Goal: Information Seeking & Learning: Learn about a topic

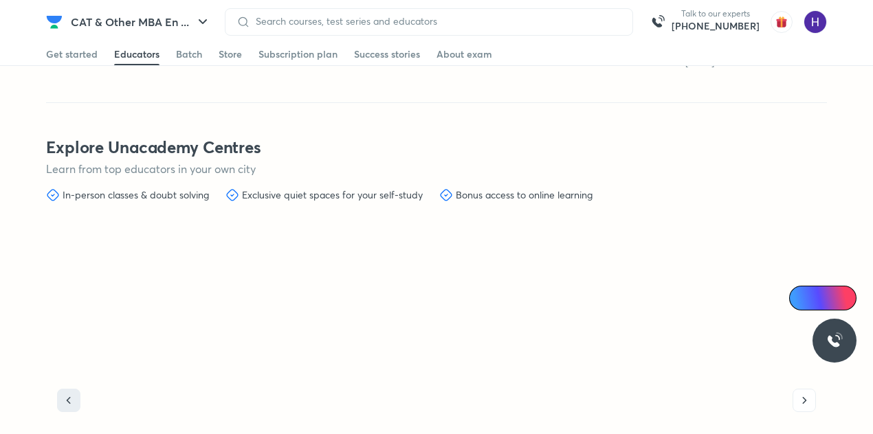
scroll to position [4074, 0]
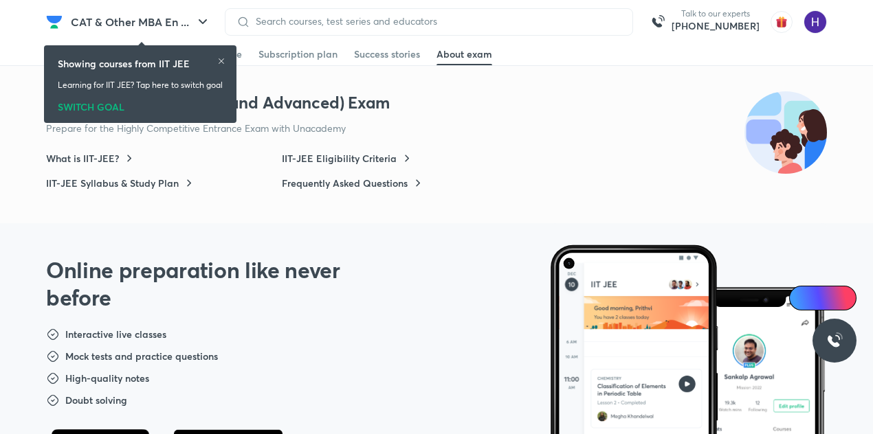
click at [98, 129] on div "Showing courses from IIT JEE Learning for IIT JEE? Tap here to switch goal SWIT…" at bounding box center [140, 84] width 192 height 97
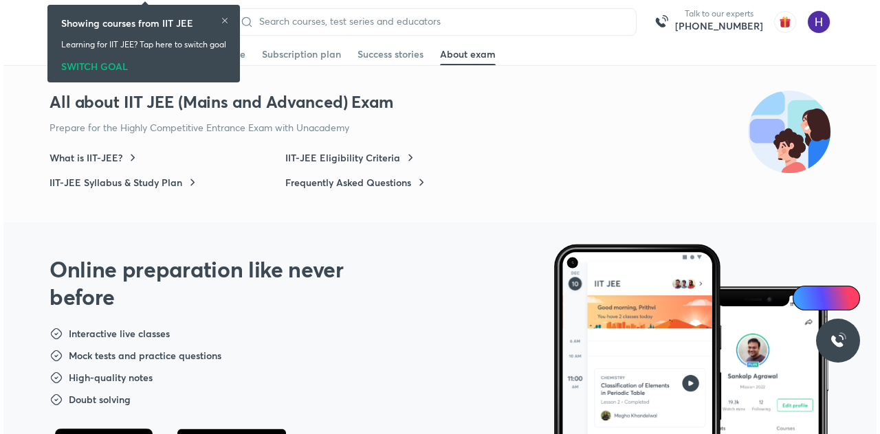
scroll to position [4498, 0]
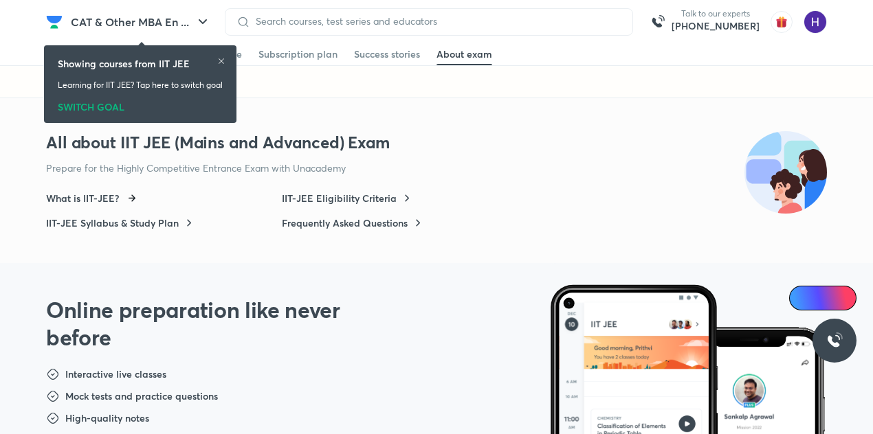
click at [115, 192] on h6 "What is IIT-JEE?" at bounding box center [82, 199] width 73 height 14
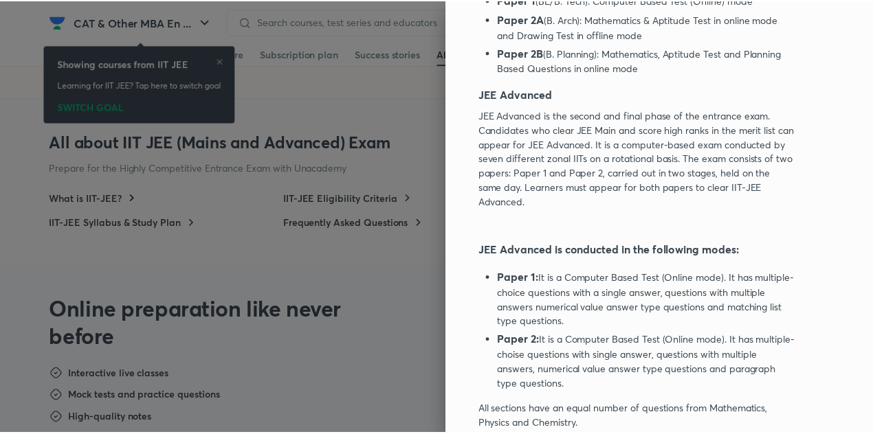
scroll to position [0, 0]
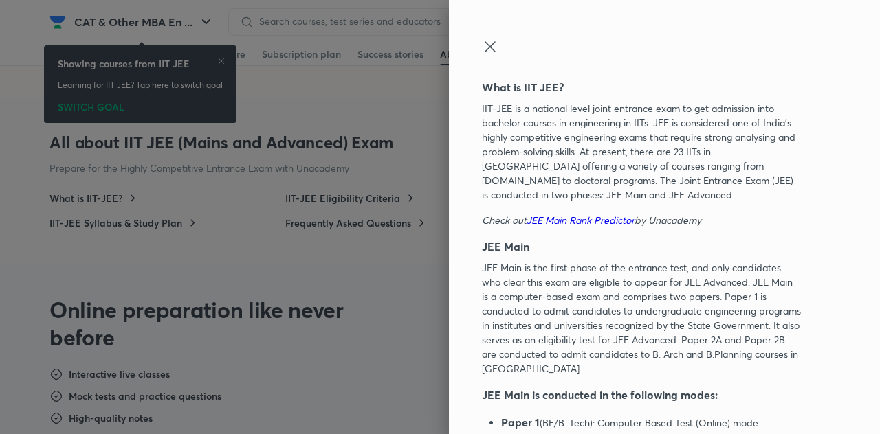
click at [484, 49] on icon at bounding box center [490, 46] width 16 height 16
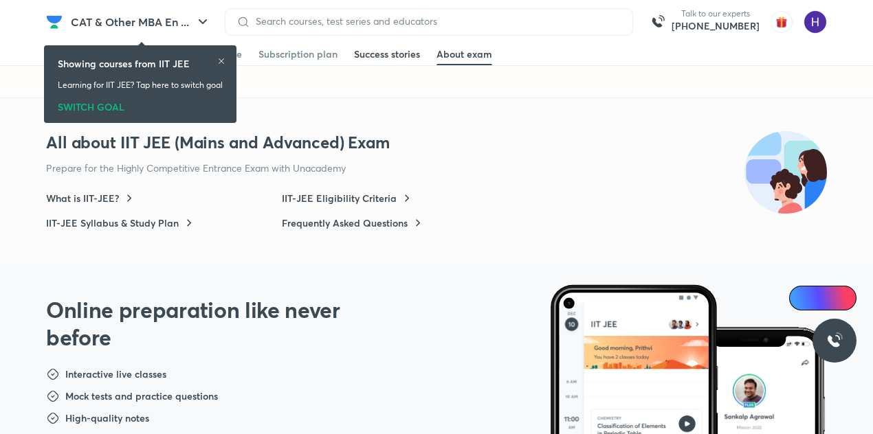
click at [370, 58] on div "Success stories" at bounding box center [387, 54] width 66 height 14
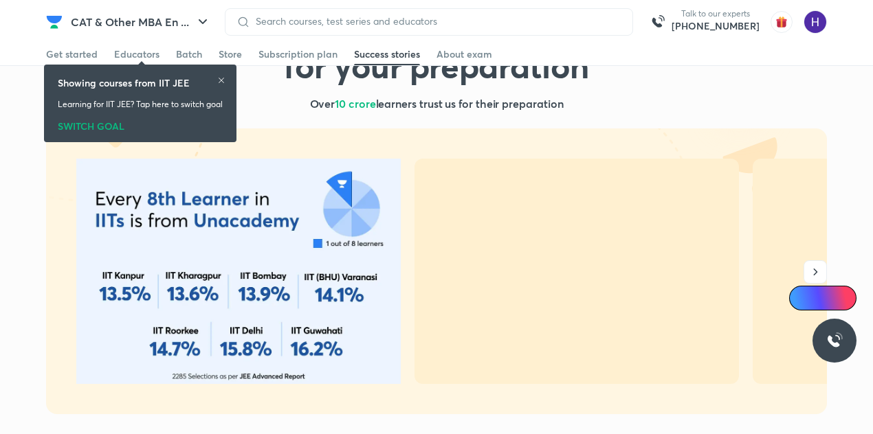
scroll to position [144, 0]
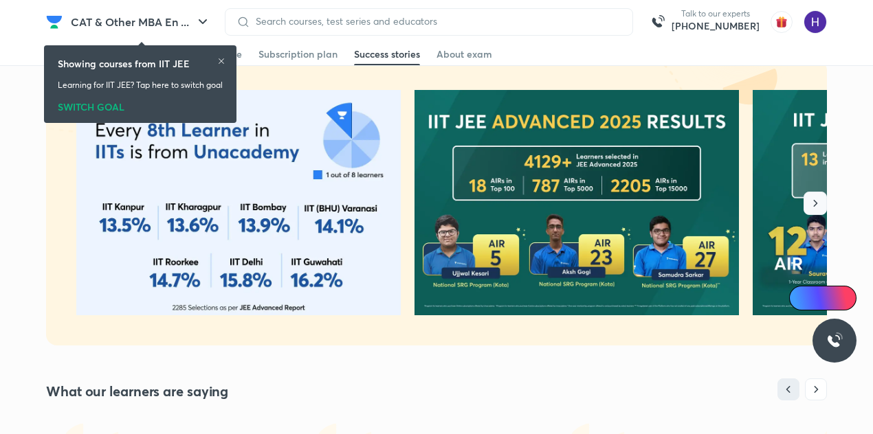
click at [820, 207] on icon "button" at bounding box center [815, 204] width 14 height 14
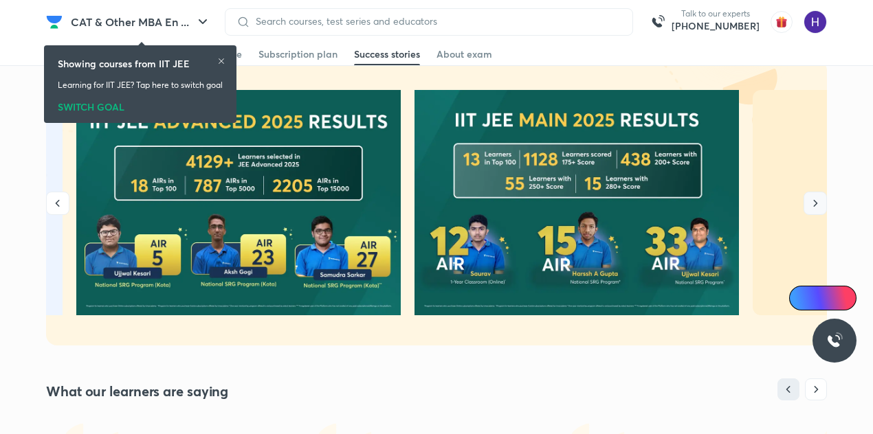
click at [820, 207] on icon "button" at bounding box center [815, 204] width 14 height 14
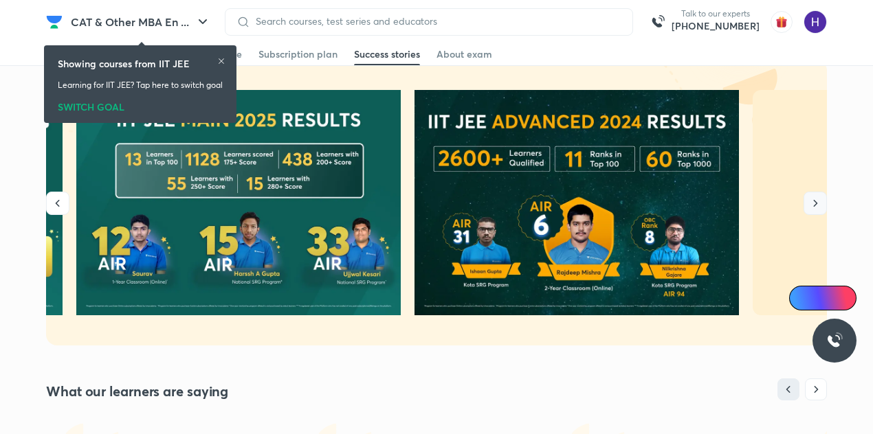
click at [820, 207] on icon "button" at bounding box center [815, 204] width 14 height 14
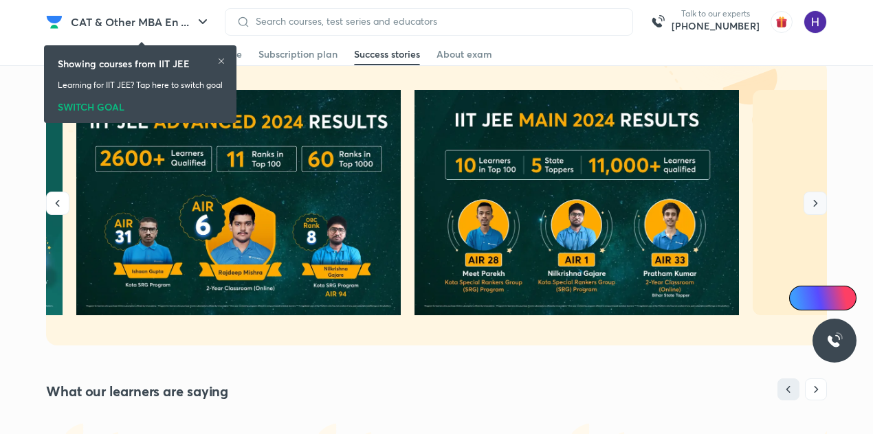
click at [820, 207] on icon "button" at bounding box center [815, 204] width 14 height 14
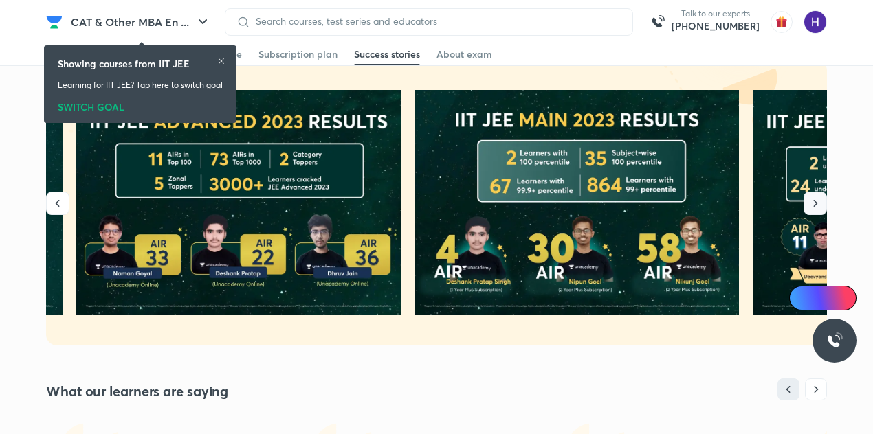
click at [820, 207] on icon "button" at bounding box center [815, 204] width 14 height 14
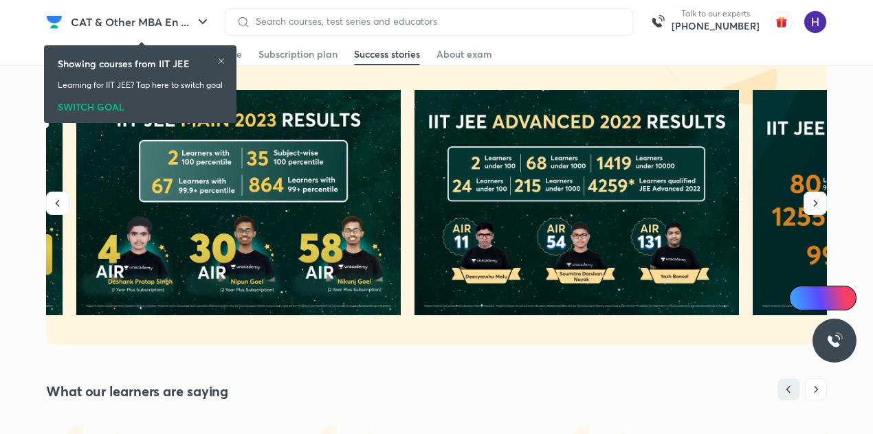
click at [820, 207] on icon "button" at bounding box center [815, 204] width 14 height 14
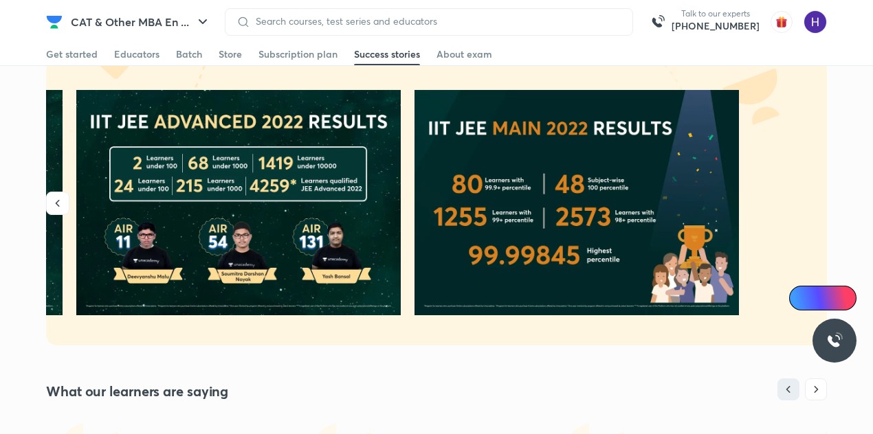
scroll to position [0, 0]
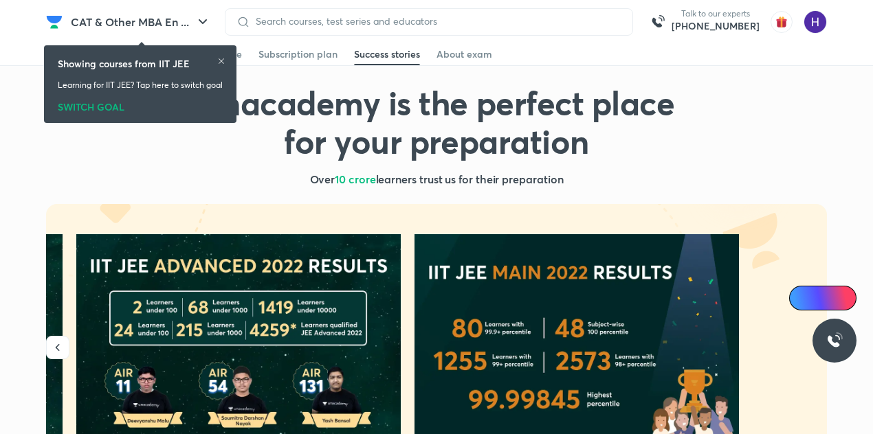
click at [224, 62] on icon at bounding box center [221, 61] width 8 height 8
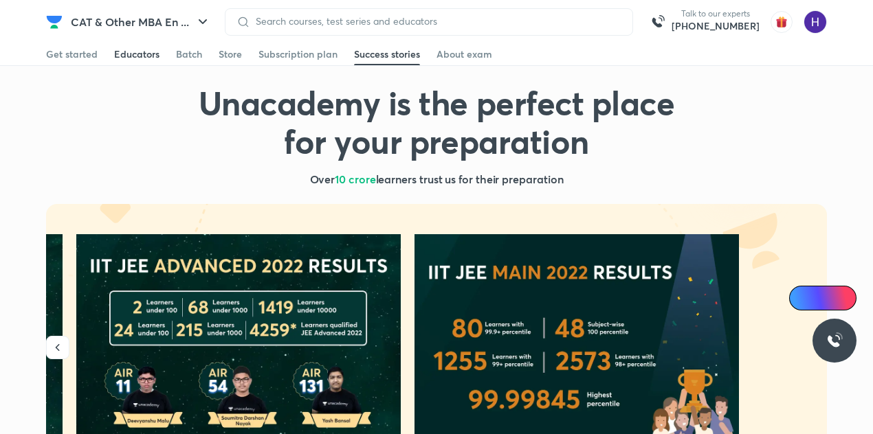
click at [142, 52] on div "Educators" at bounding box center [136, 54] width 45 height 14
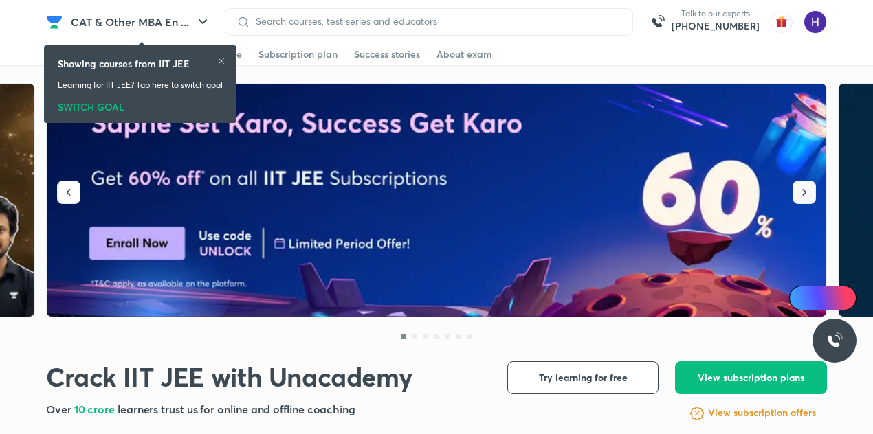
click at [808, 191] on icon "button" at bounding box center [804, 193] width 14 height 14
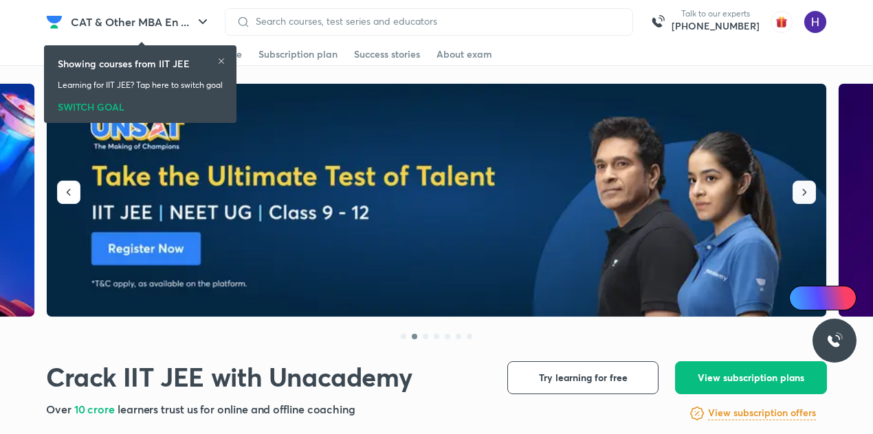
click at [808, 191] on icon "button" at bounding box center [804, 193] width 14 height 14
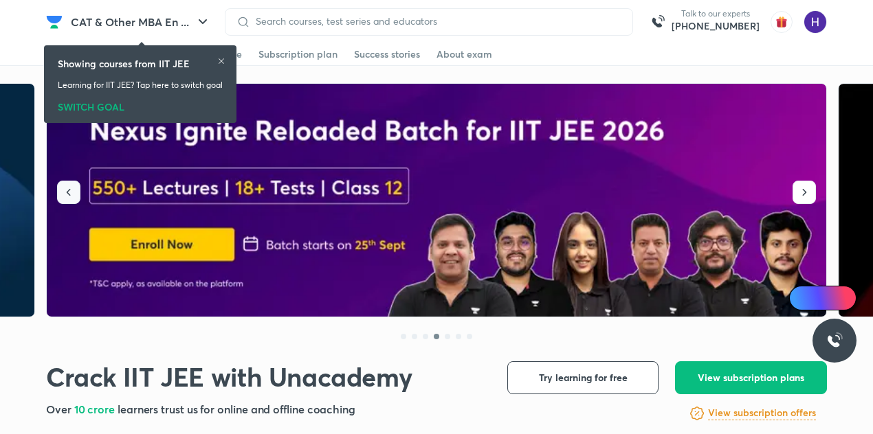
click at [68, 190] on icon "button" at bounding box center [69, 193] width 14 height 14
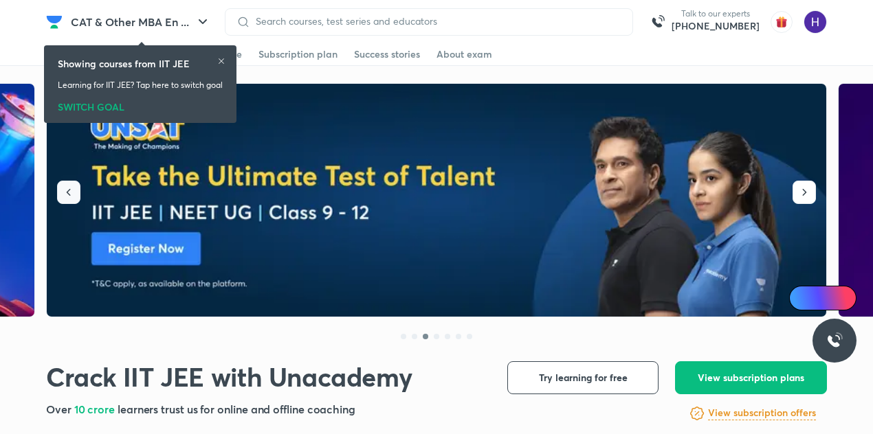
click at [68, 190] on icon "button" at bounding box center [69, 193] width 14 height 14
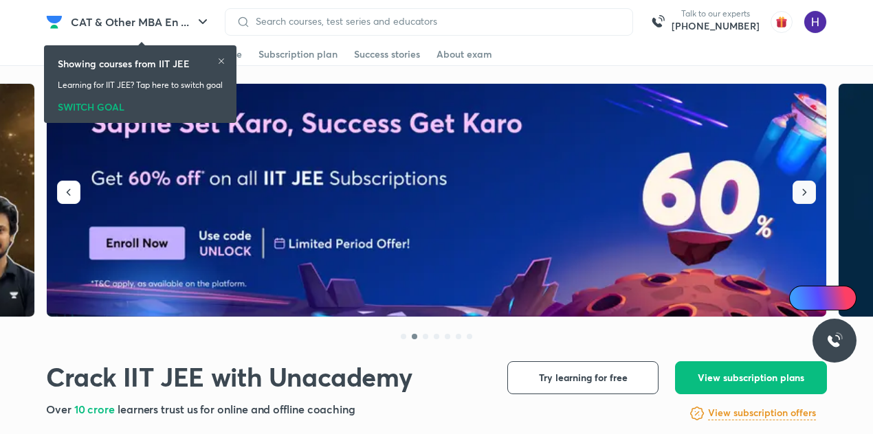
click at [800, 202] on button "button" at bounding box center [804, 192] width 23 height 23
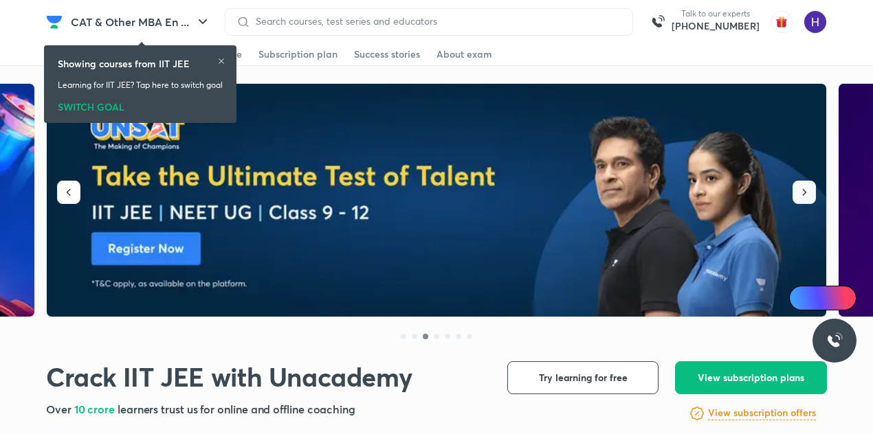
click at [800, 202] on button "button" at bounding box center [804, 192] width 23 height 23
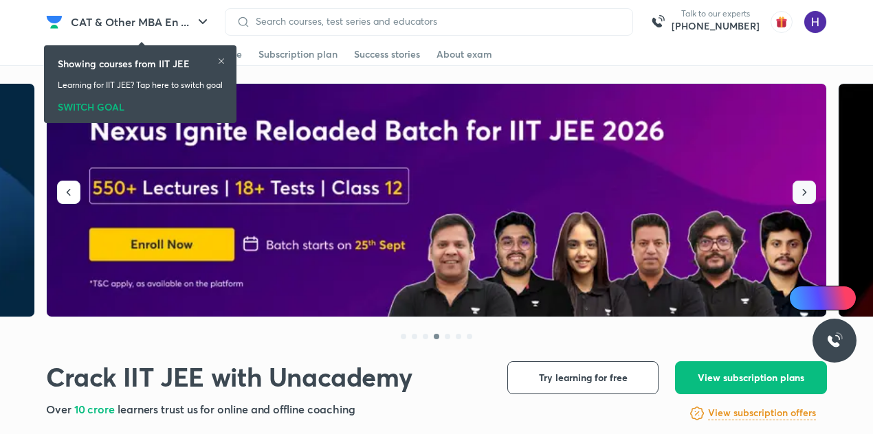
click at [800, 202] on button "button" at bounding box center [804, 192] width 23 height 23
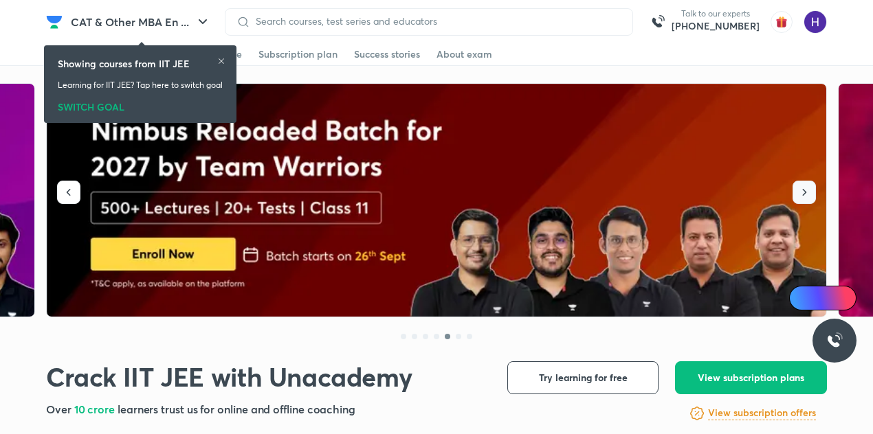
click at [800, 202] on button "button" at bounding box center [804, 192] width 23 height 23
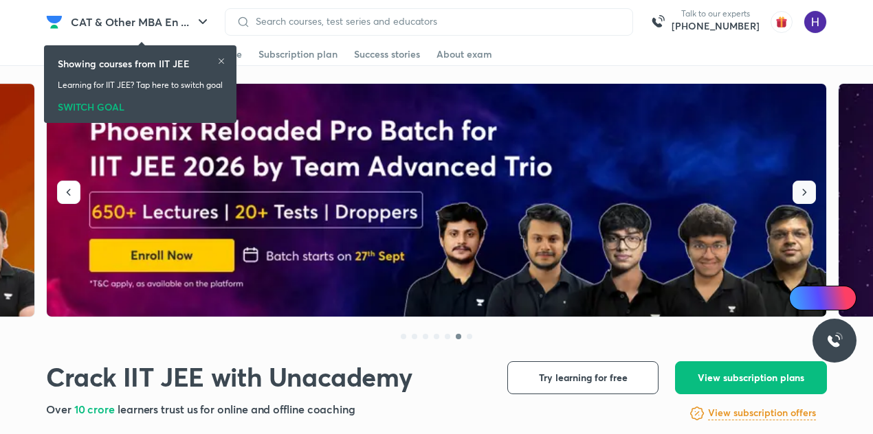
click at [800, 202] on button "button" at bounding box center [804, 192] width 23 height 23
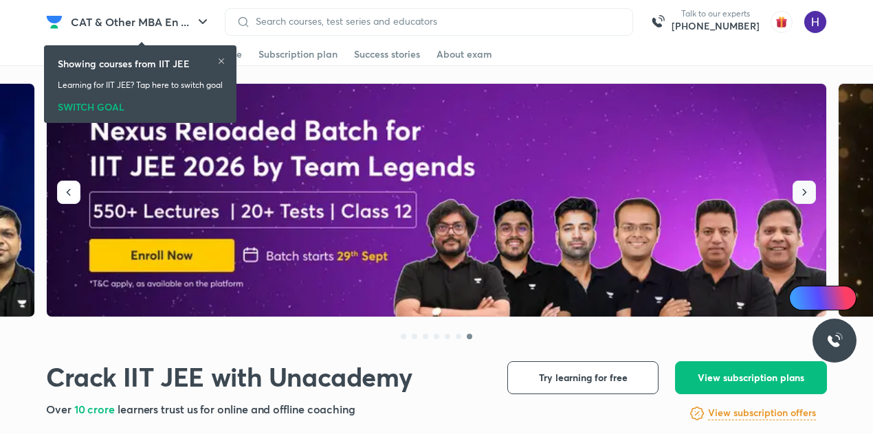
click at [800, 202] on button "button" at bounding box center [804, 192] width 23 height 23
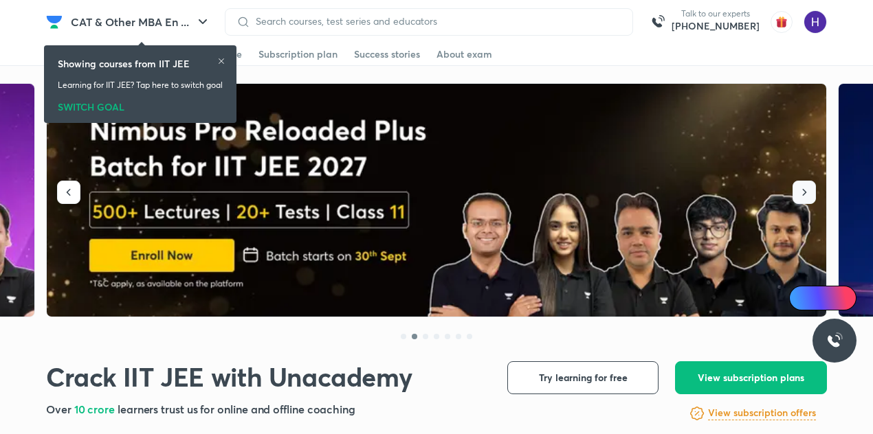
click at [800, 202] on button "button" at bounding box center [804, 192] width 23 height 23
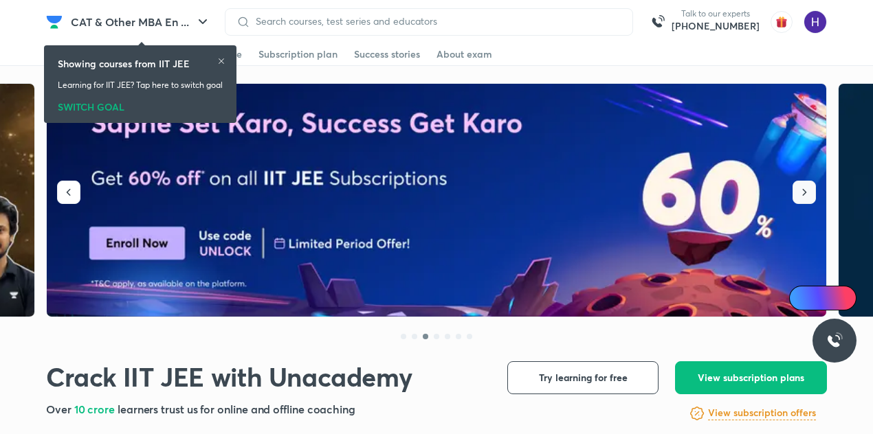
click at [800, 202] on button "button" at bounding box center [804, 192] width 23 height 23
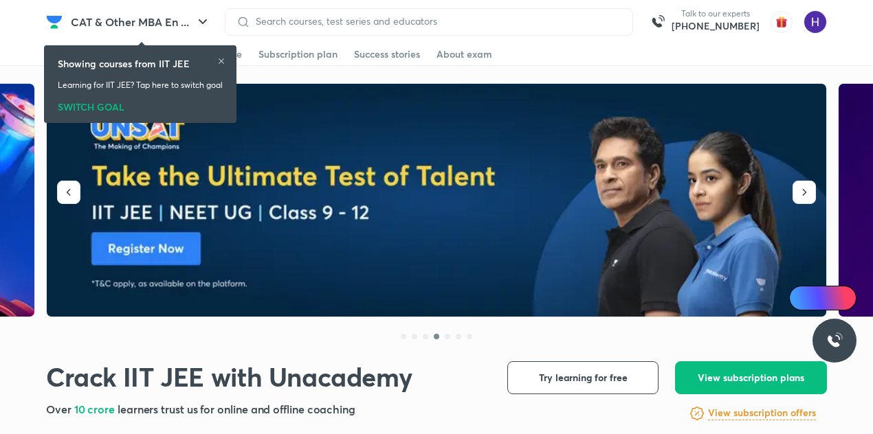
click at [369, 215] on img at bounding box center [437, 201] width 781 height 234
click at [225, 61] on icon at bounding box center [221, 61] width 8 height 8
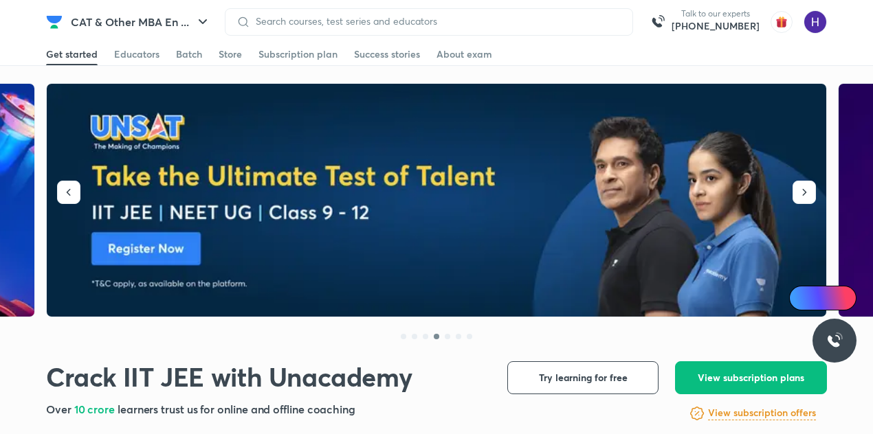
click at [162, 54] on div "Get started Educators Batch Store Subscription plan Success stories About exam" at bounding box center [436, 54] width 781 height 22
click at [190, 54] on div "Batch" at bounding box center [189, 54] width 26 height 14
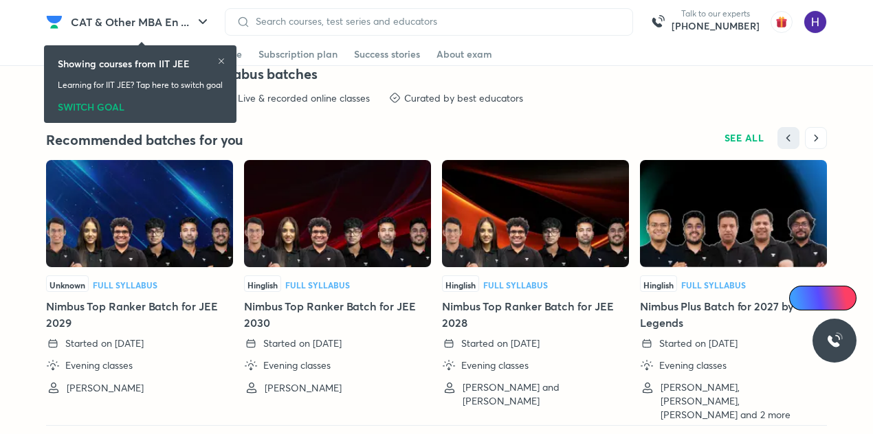
scroll to position [3106, 0]
